Goal: Task Accomplishment & Management: Use online tool/utility

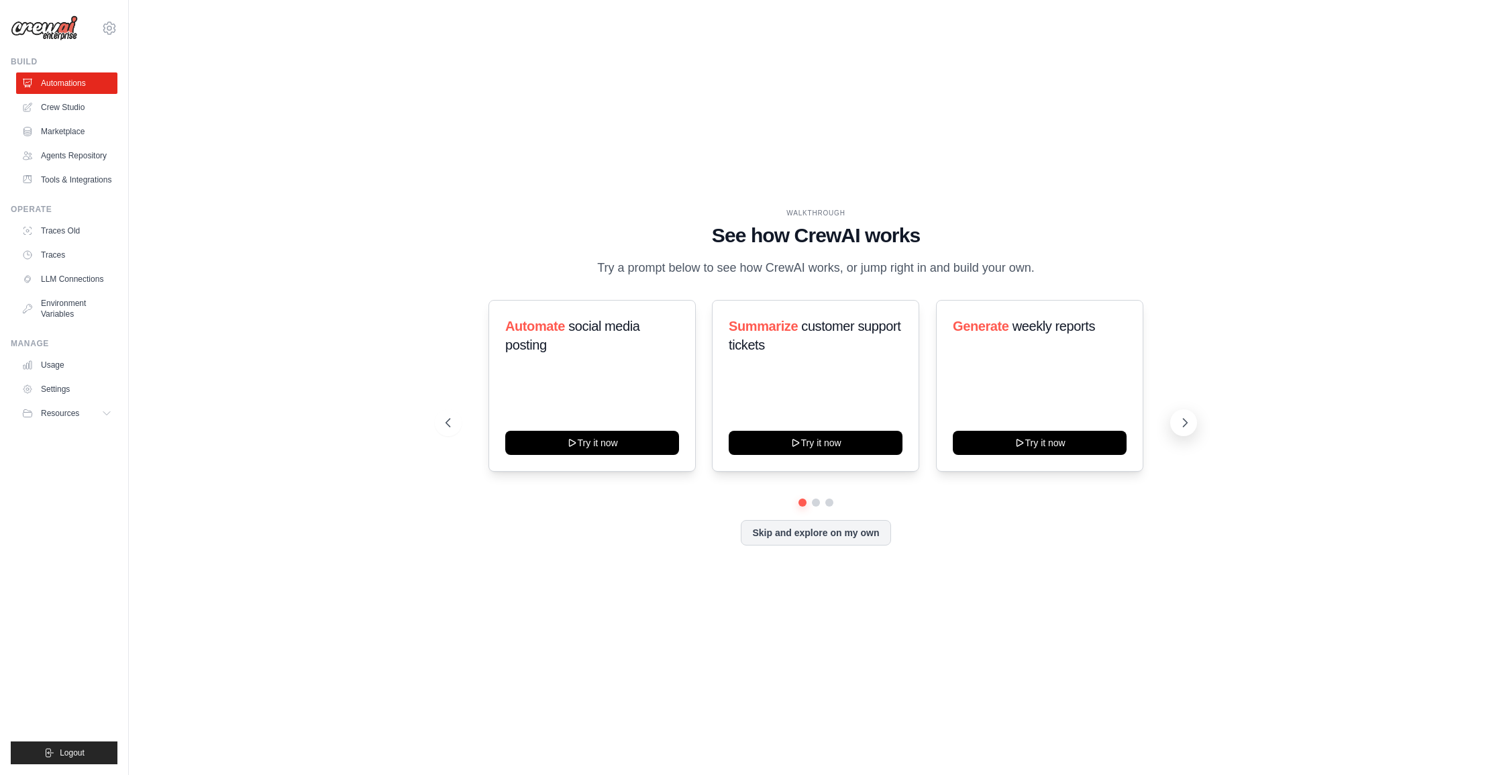
click at [1188, 416] on icon at bounding box center [1184, 422] width 13 height 13
click at [1193, 414] on button at bounding box center [1183, 422] width 27 height 27
click at [451, 423] on icon at bounding box center [446, 422] width 13 height 13
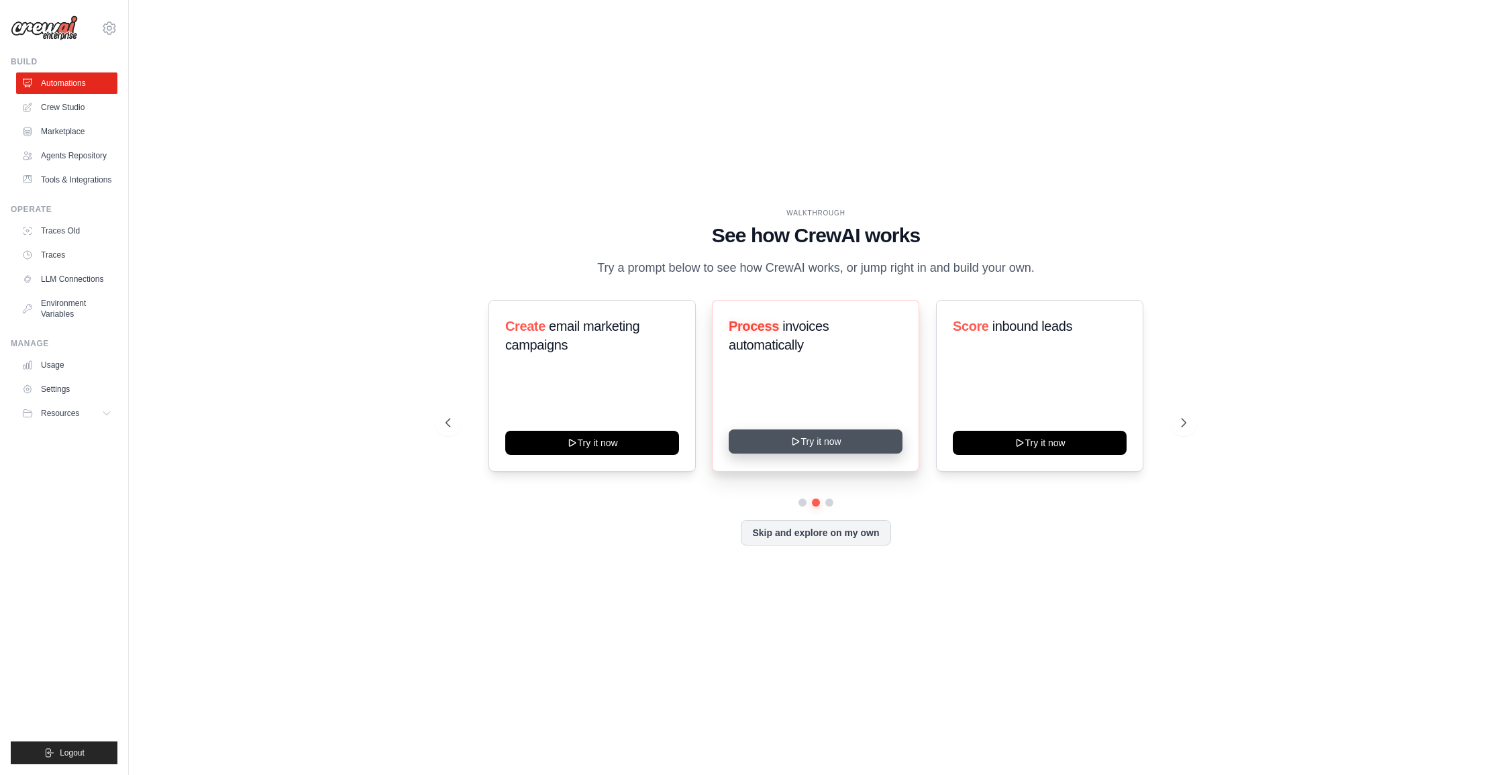
click at [800, 440] on icon at bounding box center [795, 441] width 11 height 11
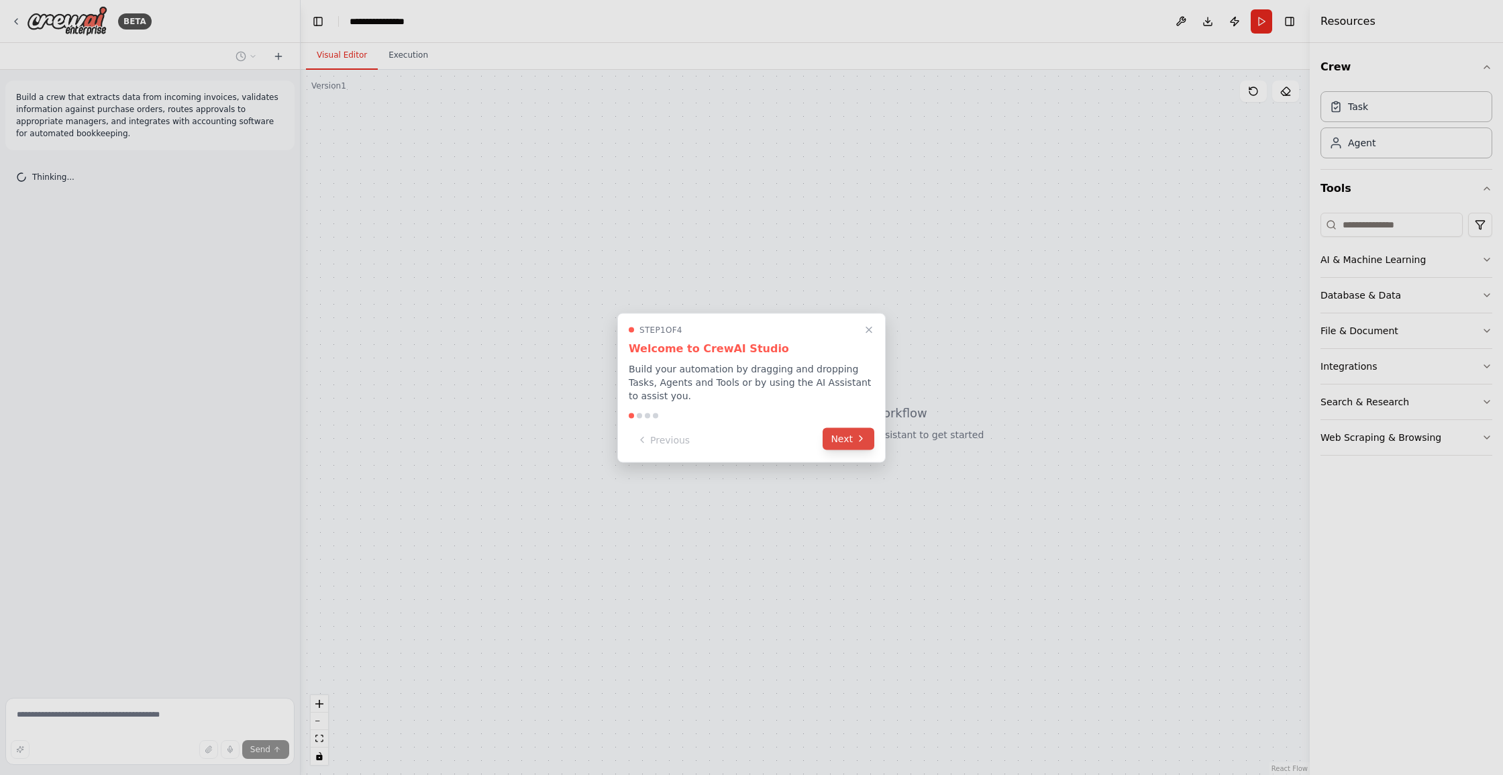
click at [846, 439] on button "Next" at bounding box center [848, 438] width 52 height 22
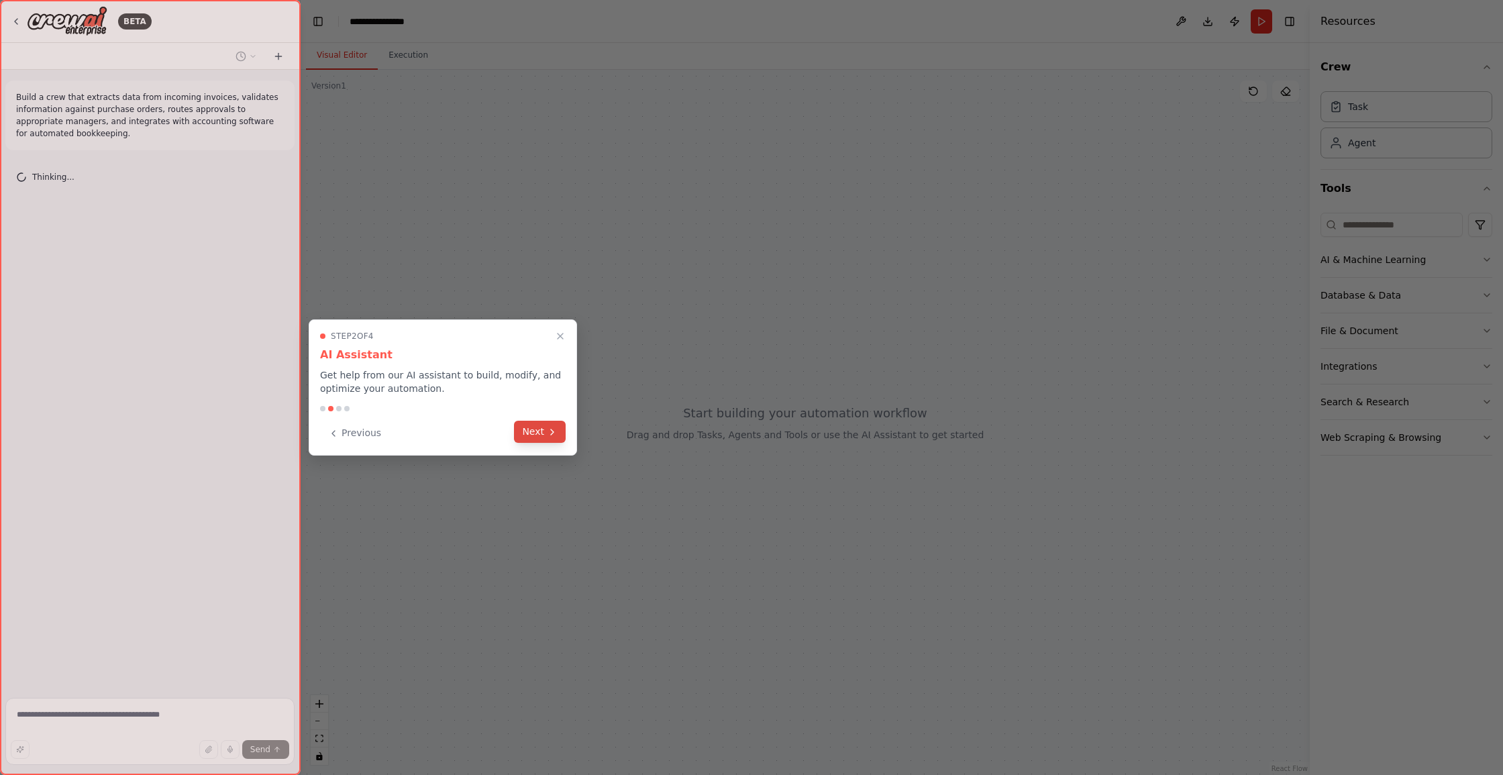
click at [543, 430] on button "Next" at bounding box center [540, 432] width 52 height 22
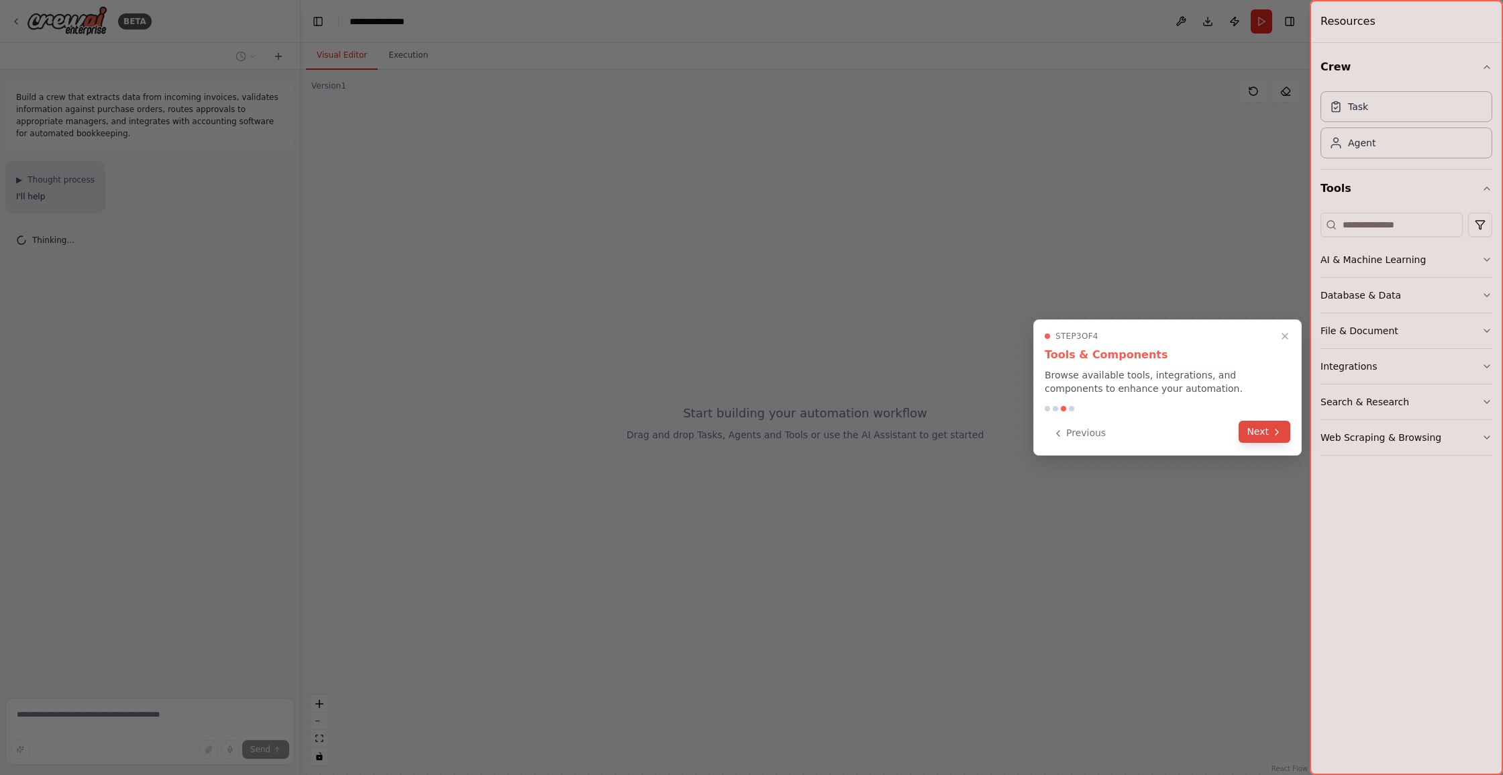
click at [1258, 427] on button "Next" at bounding box center [1264, 432] width 52 height 22
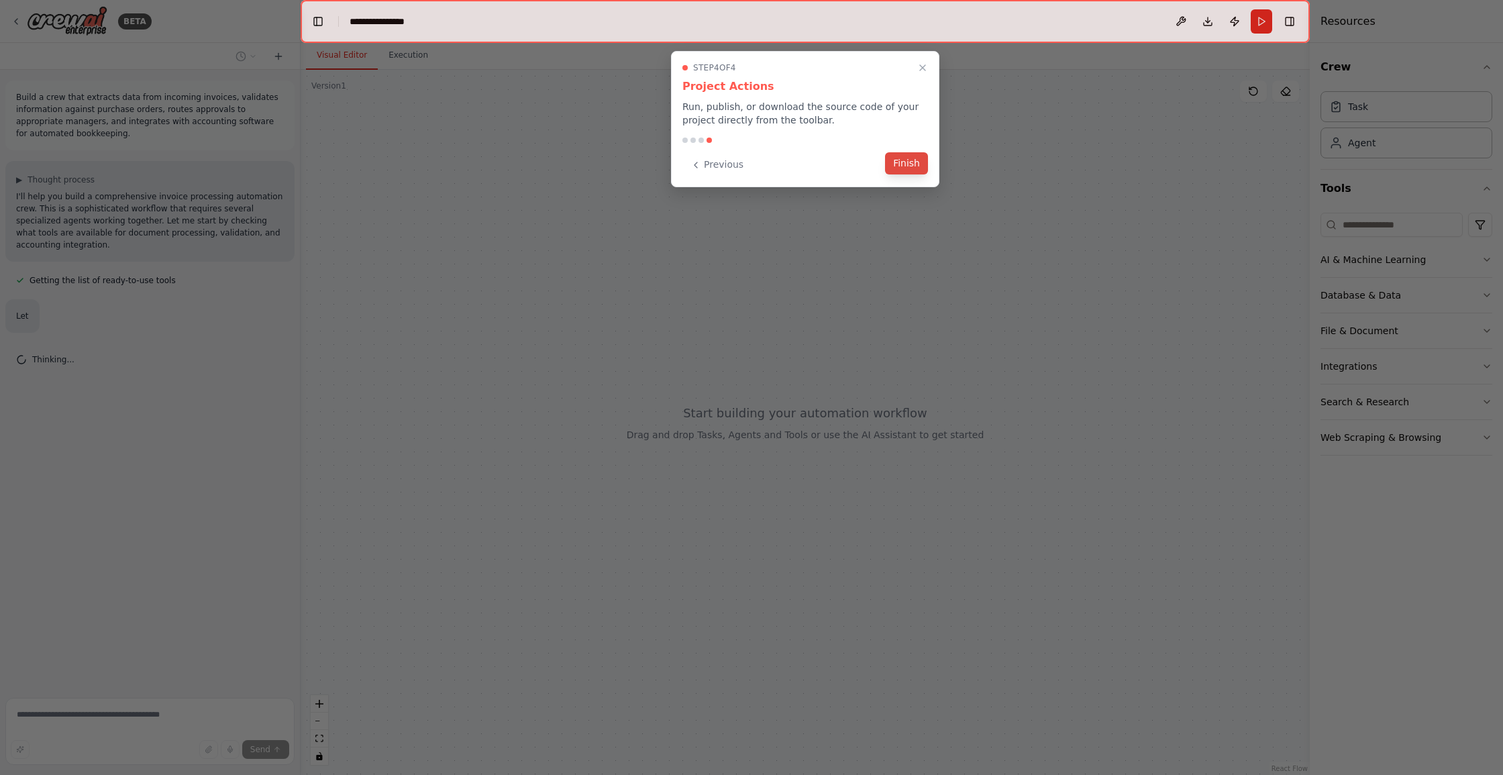
click at [896, 166] on button "Finish" at bounding box center [906, 163] width 43 height 22
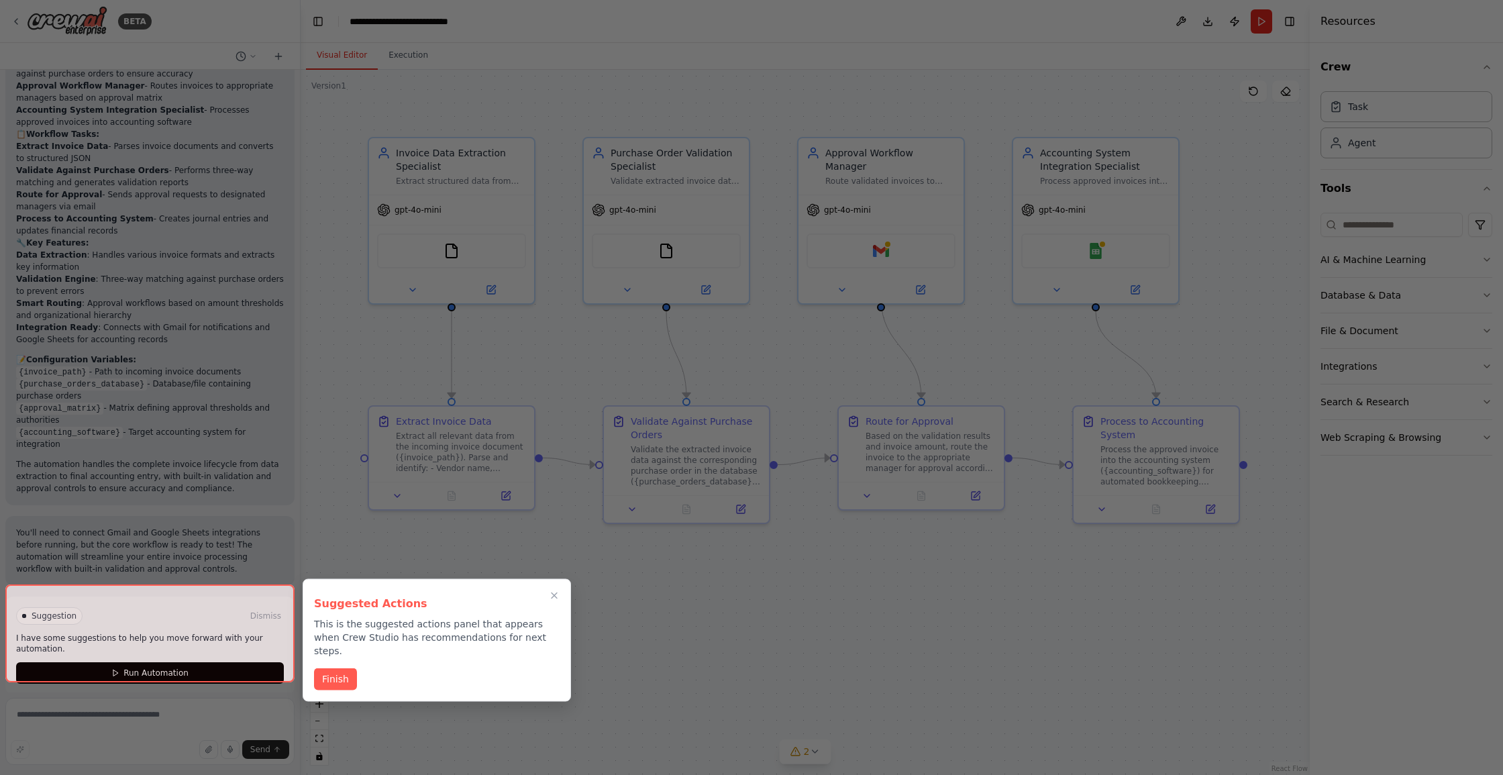
click at [341, 668] on button "Finish" at bounding box center [335, 679] width 43 height 22
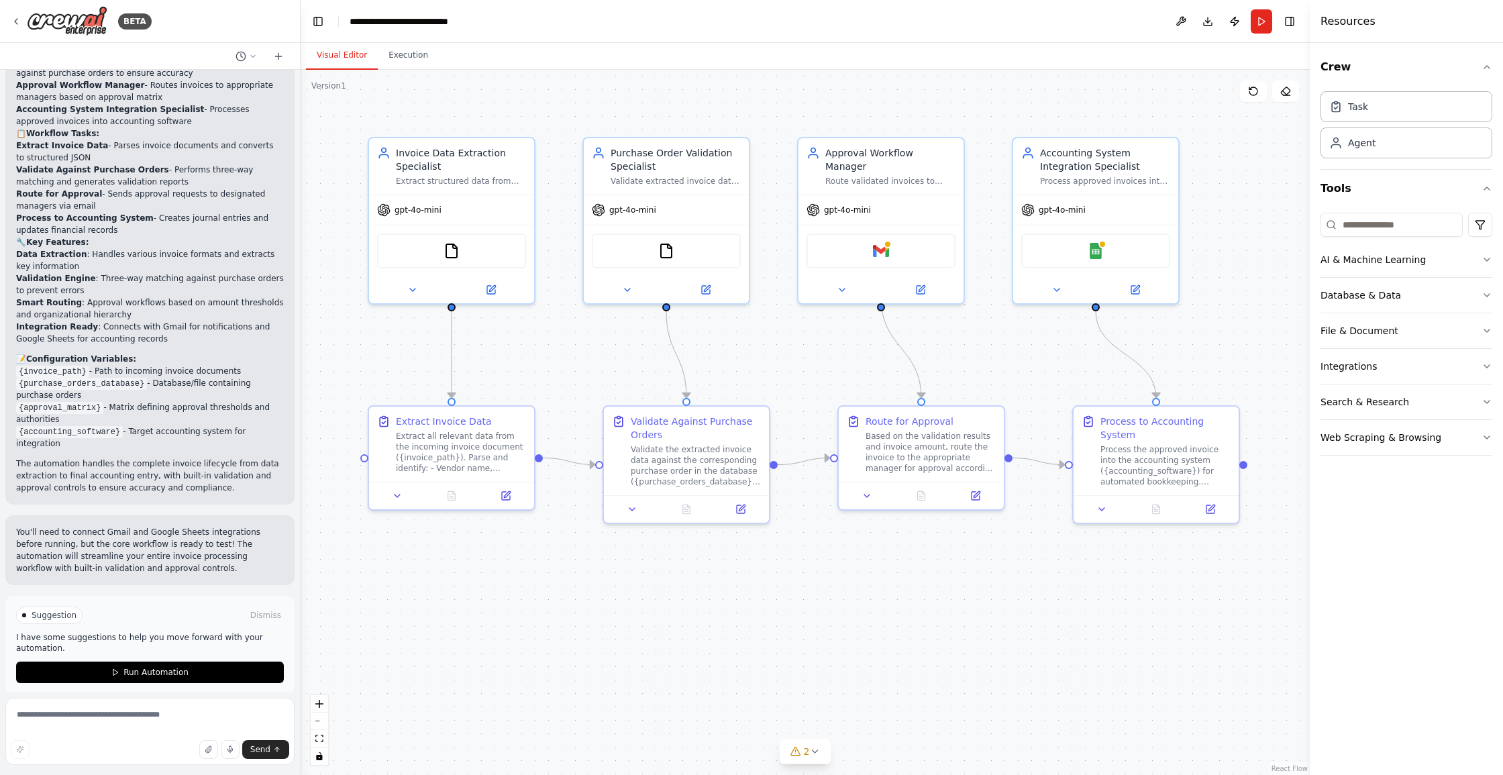
scroll to position [1542, 0]
click at [167, 667] on span "Run Automation" at bounding box center [155, 672] width 65 height 11
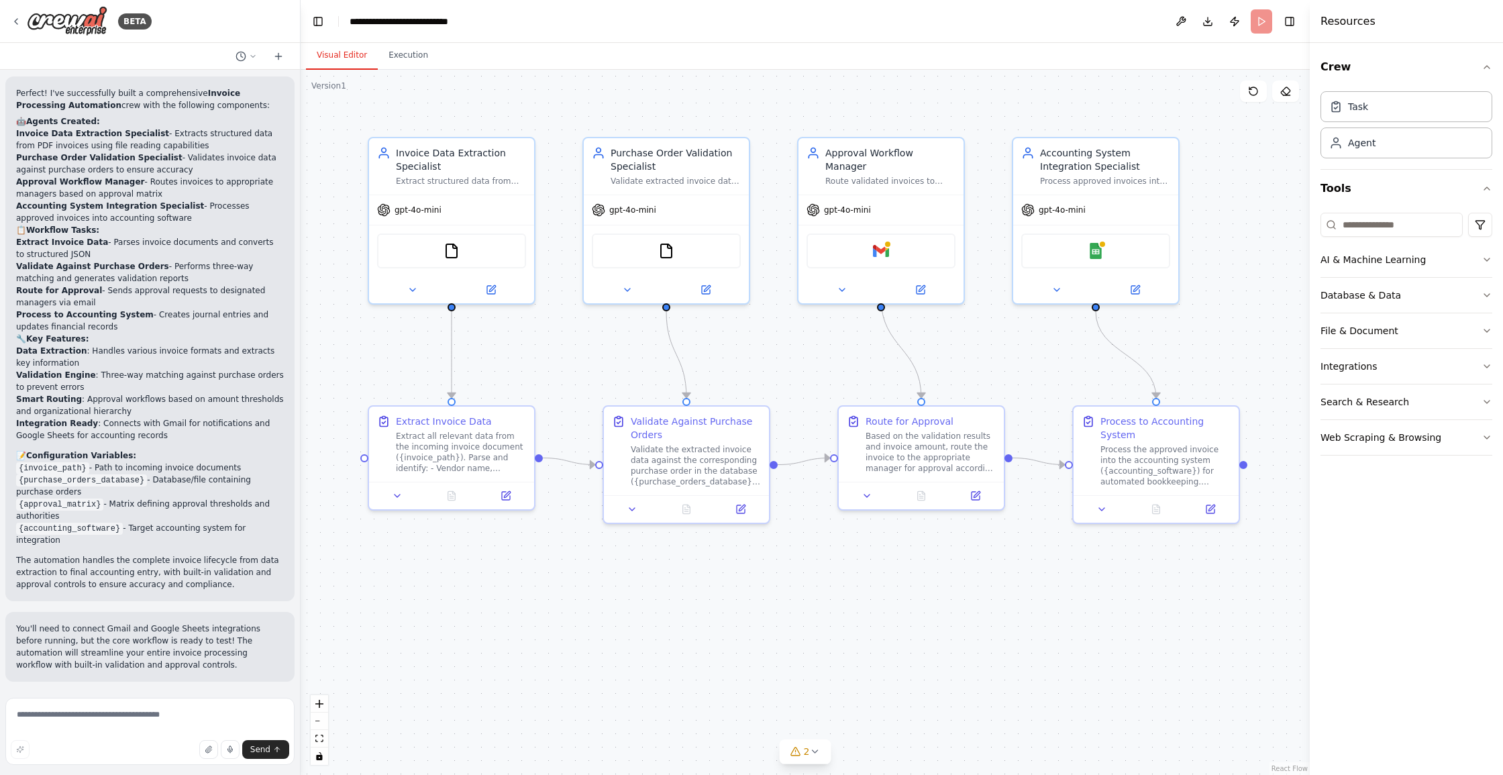
scroll to position [1434, 0]
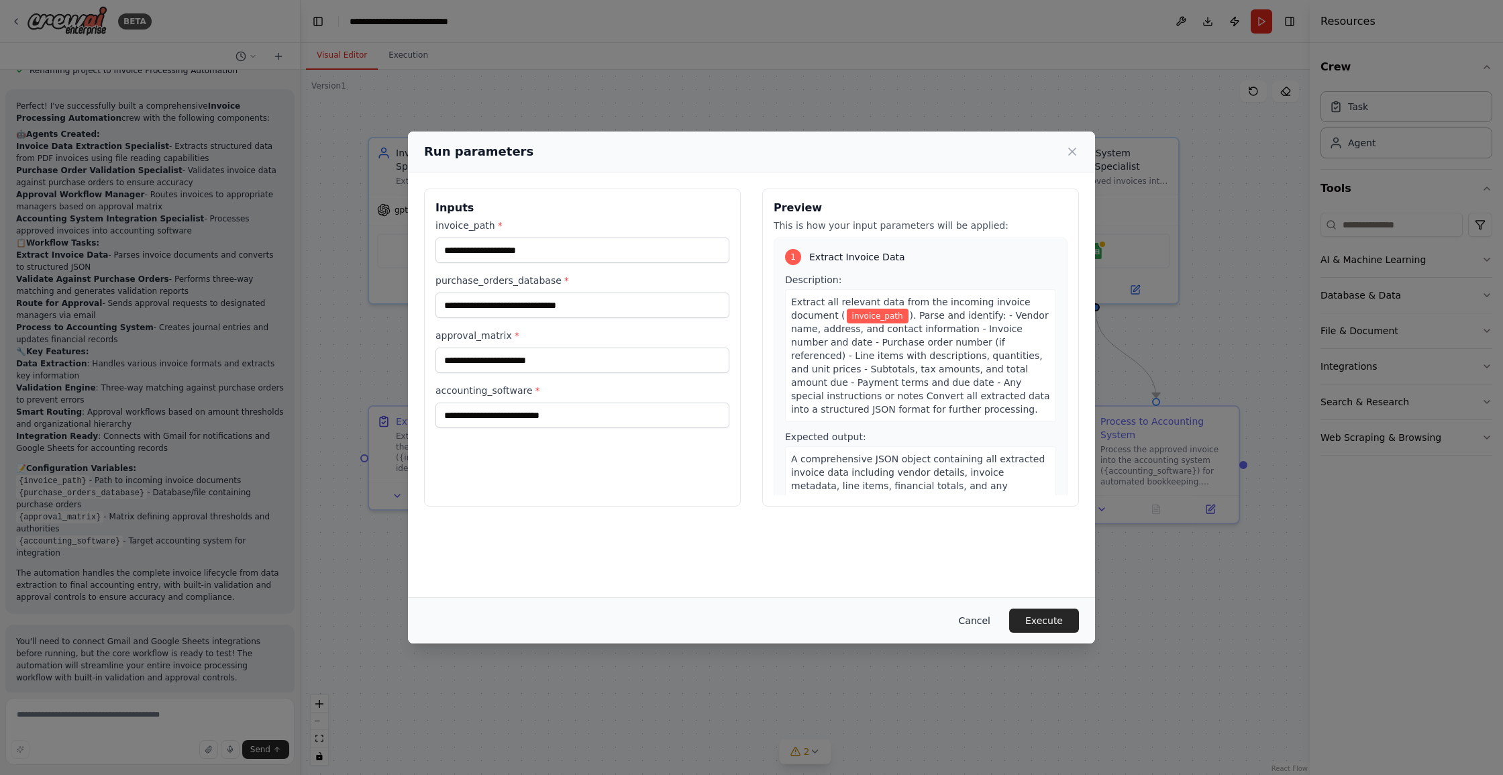
click at [975, 619] on button "Cancel" at bounding box center [974, 620] width 53 height 24
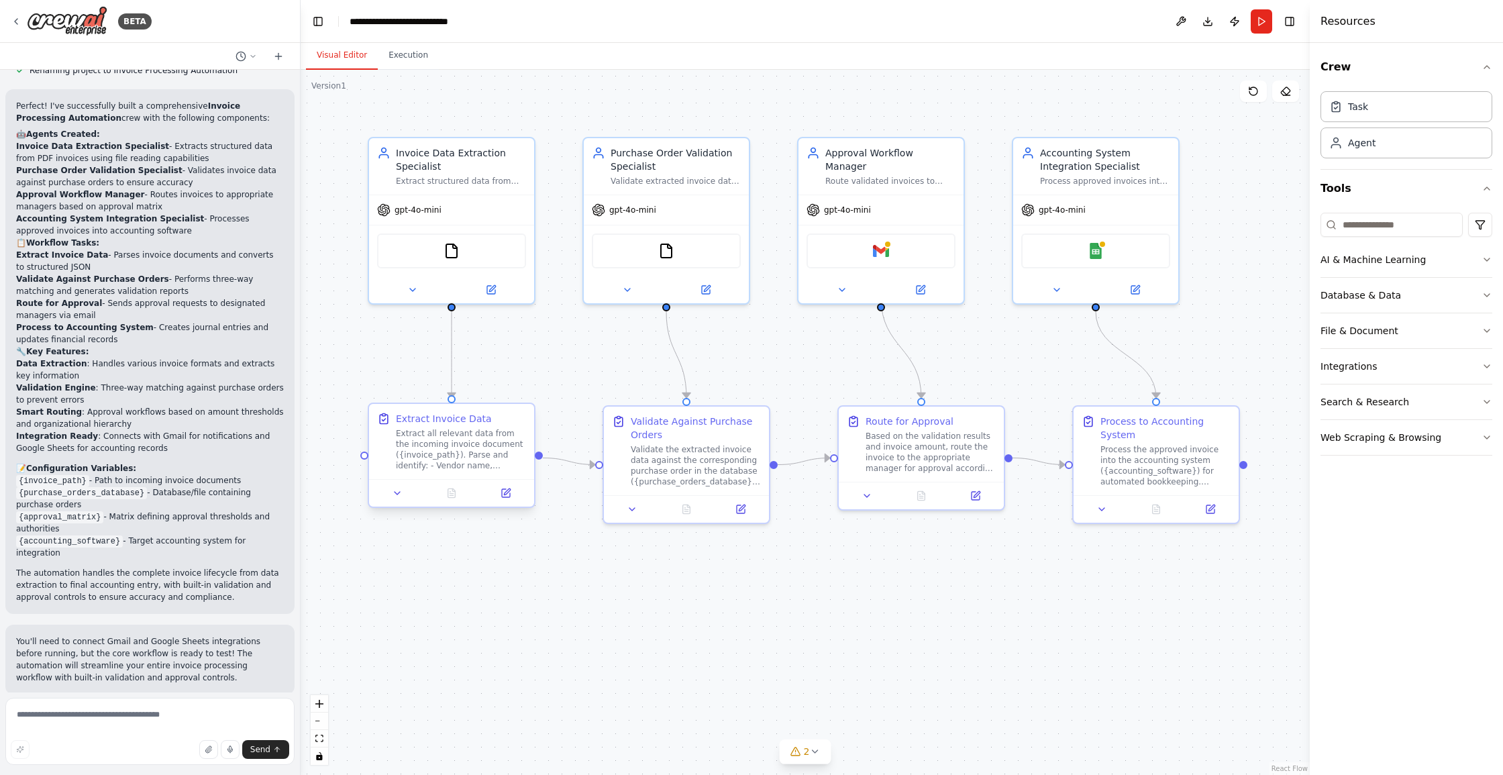
click at [451, 447] on div "Extract all relevant data from the incoming invoice document ({invoice_path}). …" at bounding box center [461, 449] width 130 height 43
click at [450, 425] on div "Extract Invoice Data Extract all relevant data from the incoming invoice docume…" at bounding box center [461, 441] width 130 height 59
click at [513, 501] on div at bounding box center [451, 493] width 165 height 28
click at [508, 497] on icon at bounding box center [506, 493] width 8 height 8
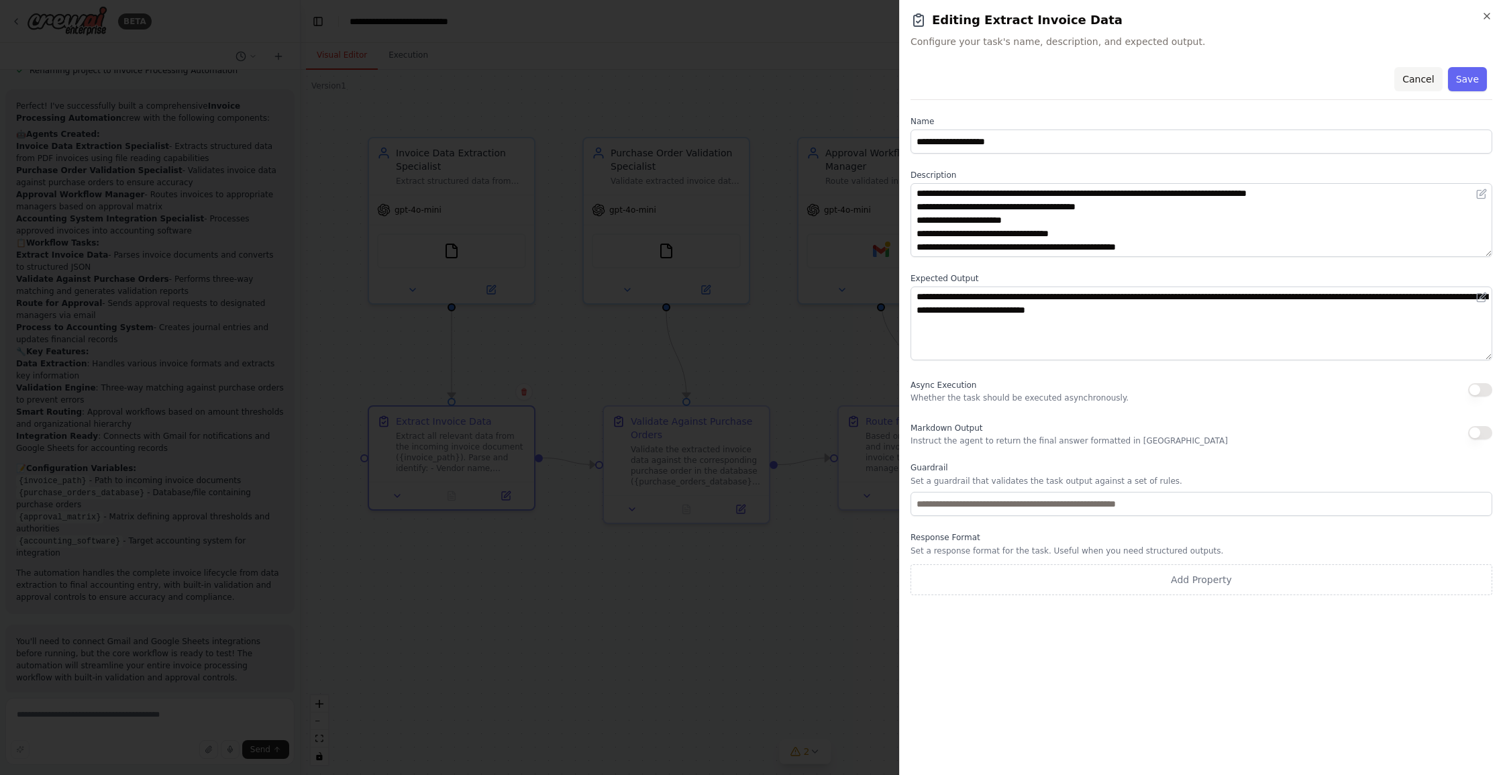
click at [1413, 81] on button "Cancel" at bounding box center [1418, 79] width 48 height 24
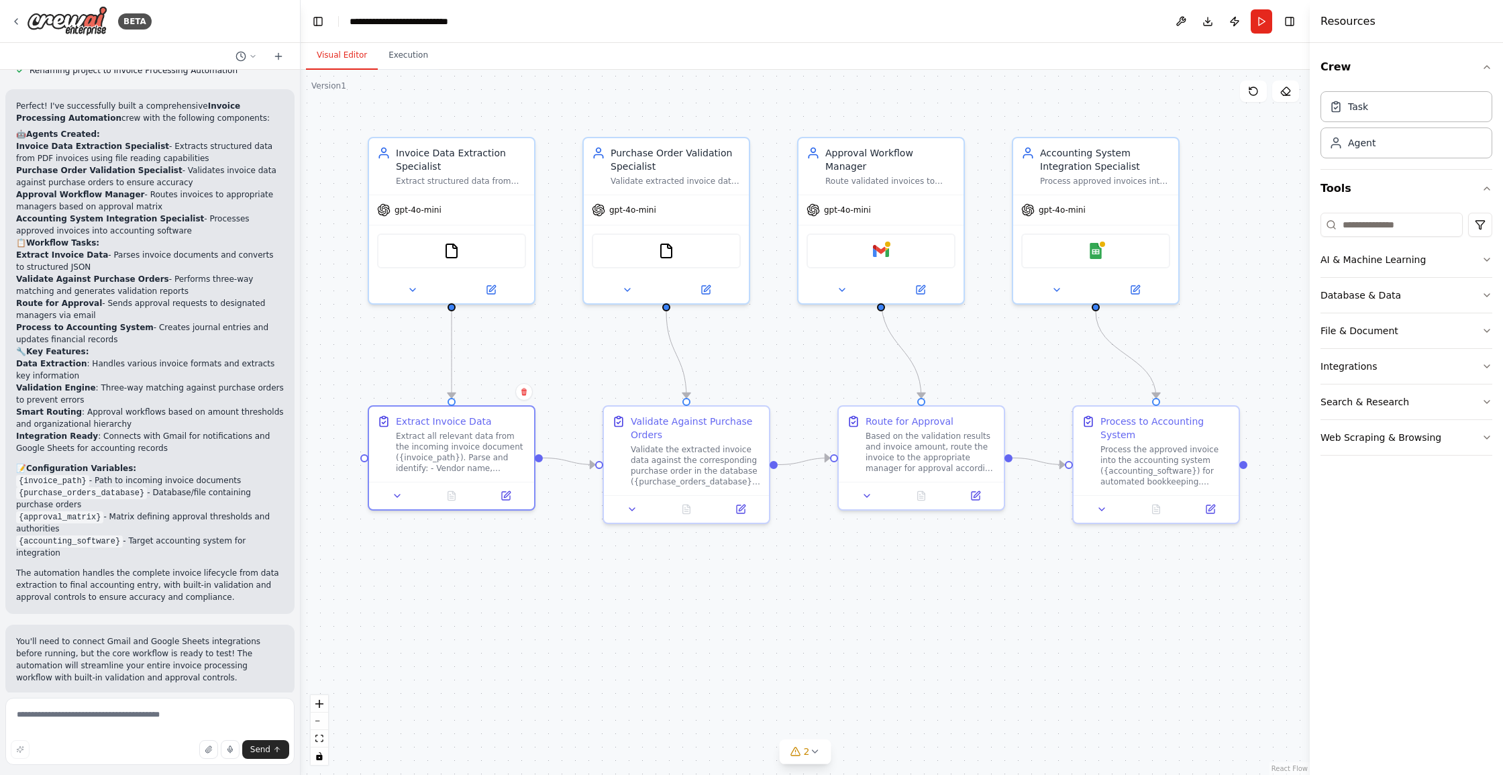
scroll to position [0, 0]
